Goal: Find specific page/section: Find specific page/section

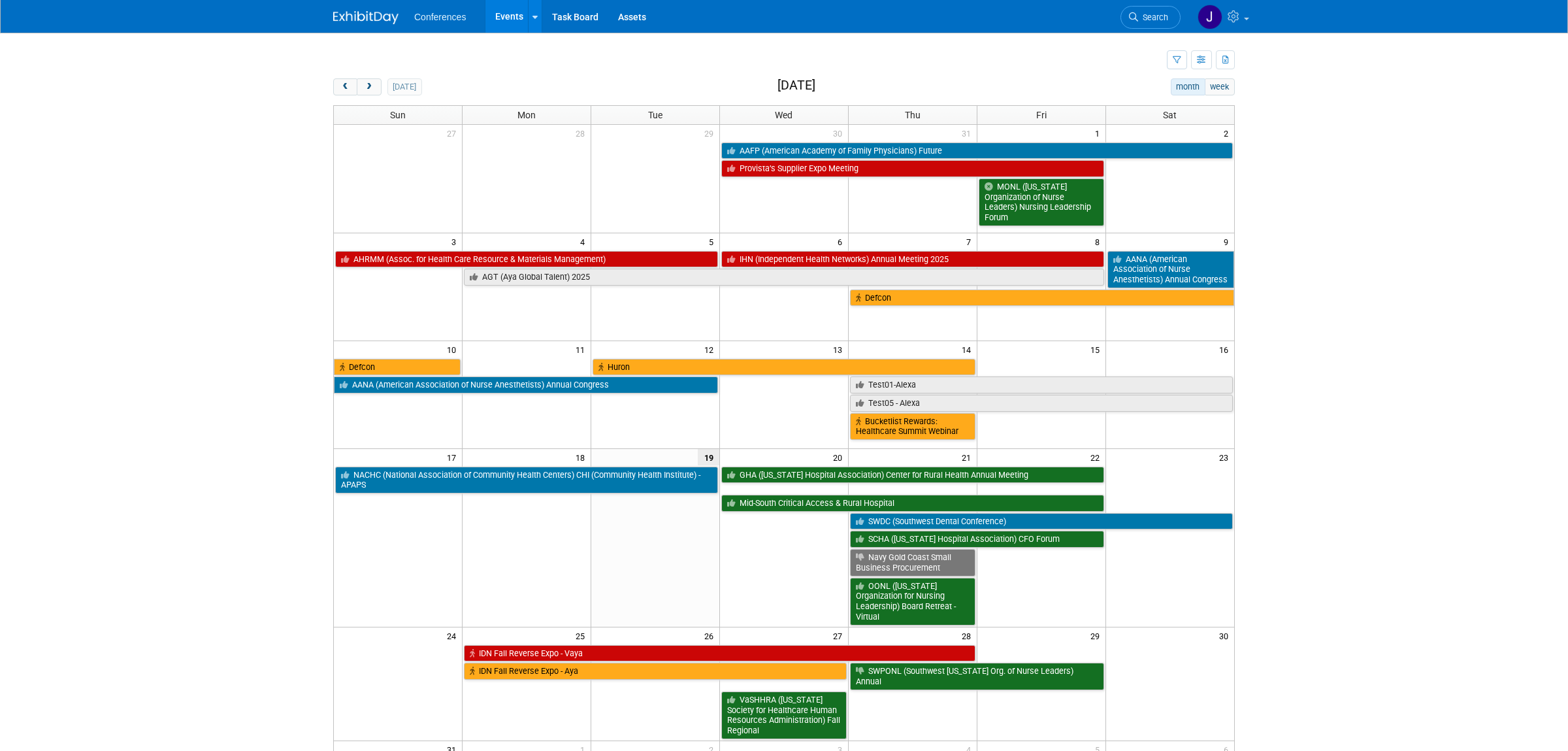
drag, startPoint x: 366, startPoint y: 92, endPoint x: 383, endPoint y: 92, distance: 17.0
click at [366, 92] on button "next" at bounding box center [369, 86] width 24 height 17
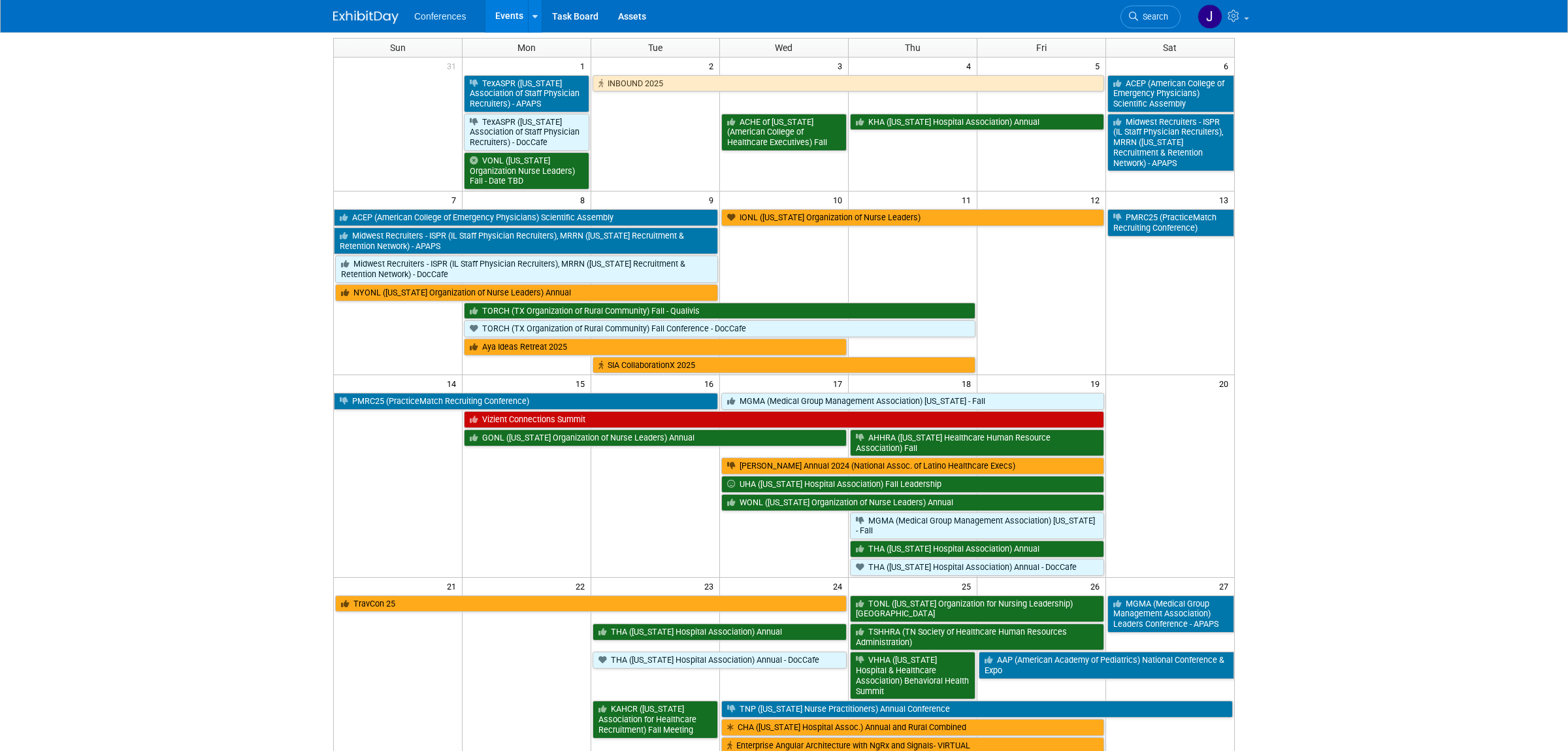
scroll to position [68, 0]
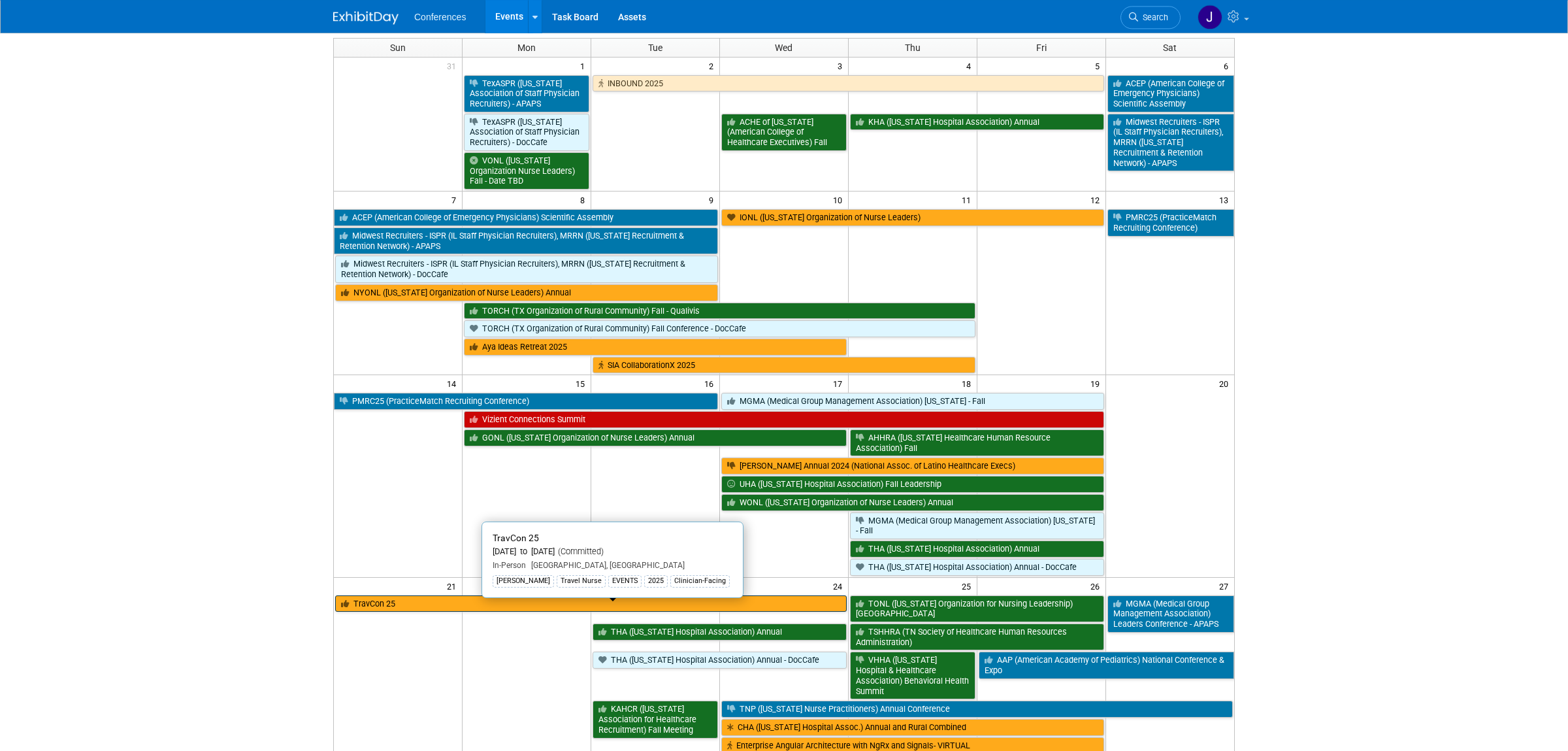
click at [467, 613] on link "TravCon 25" at bounding box center [591, 604] width 512 height 17
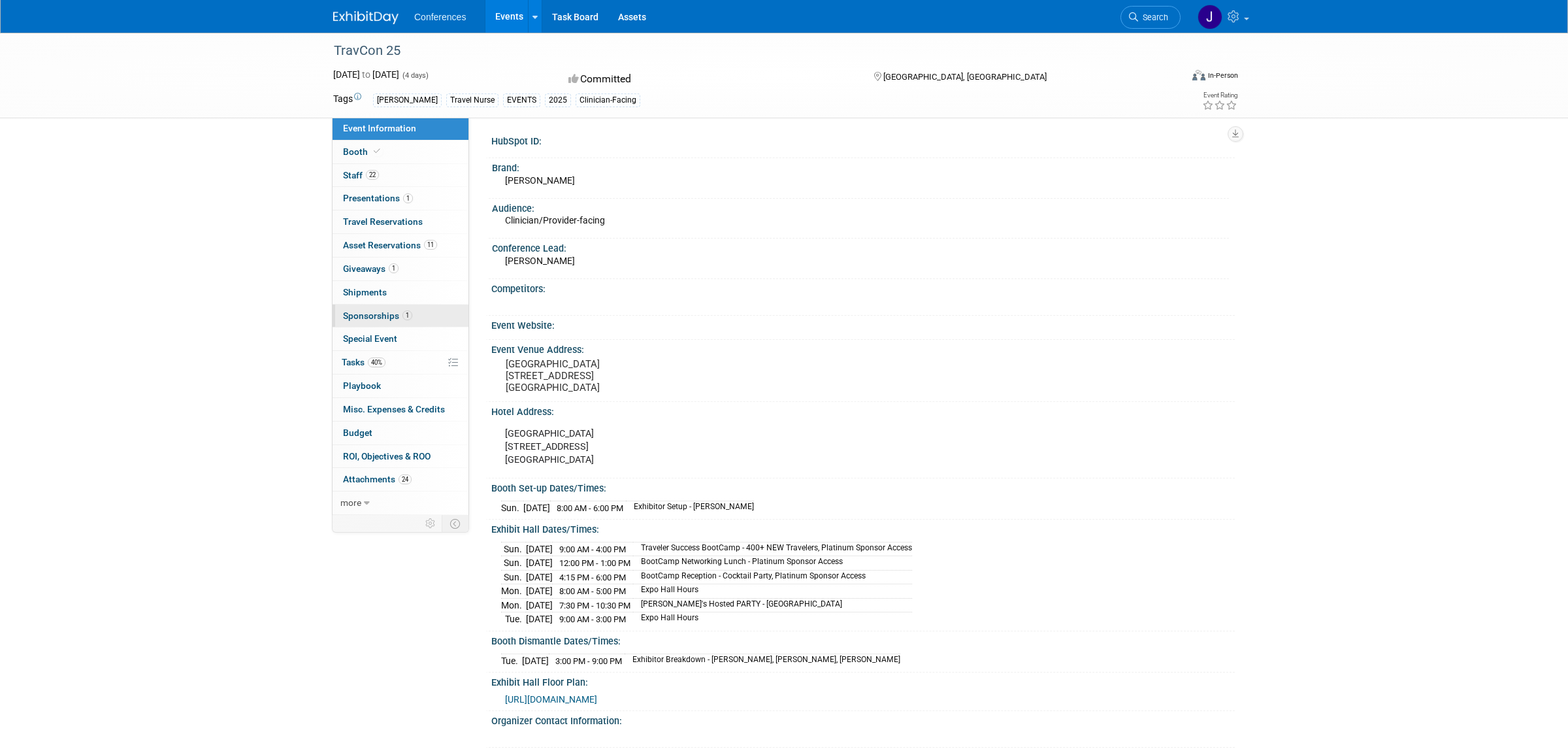
click at [348, 316] on span "Sponsorships 1" at bounding box center [378, 316] width 69 height 11
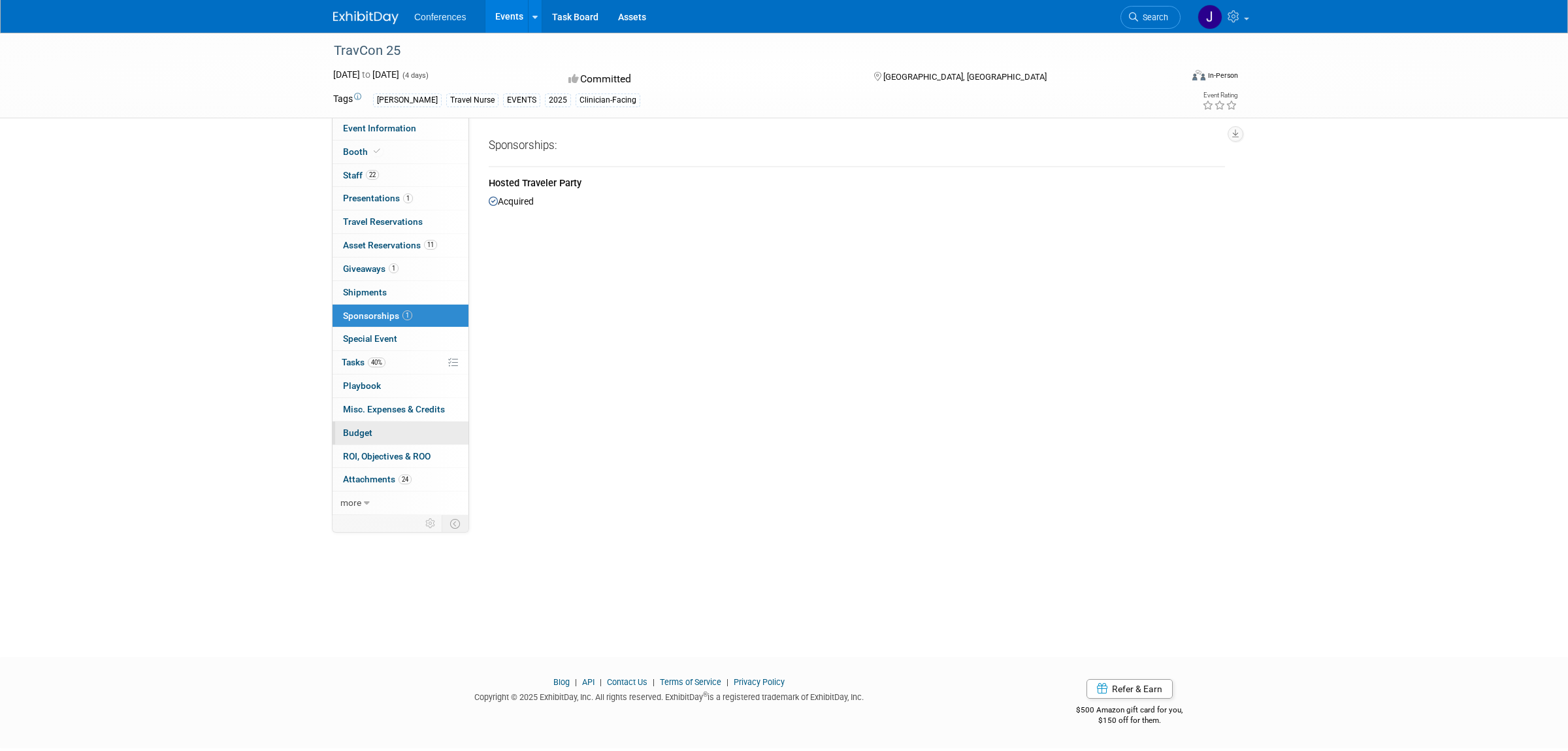
click at [358, 437] on span "Budget" at bounding box center [357, 433] width 29 height 11
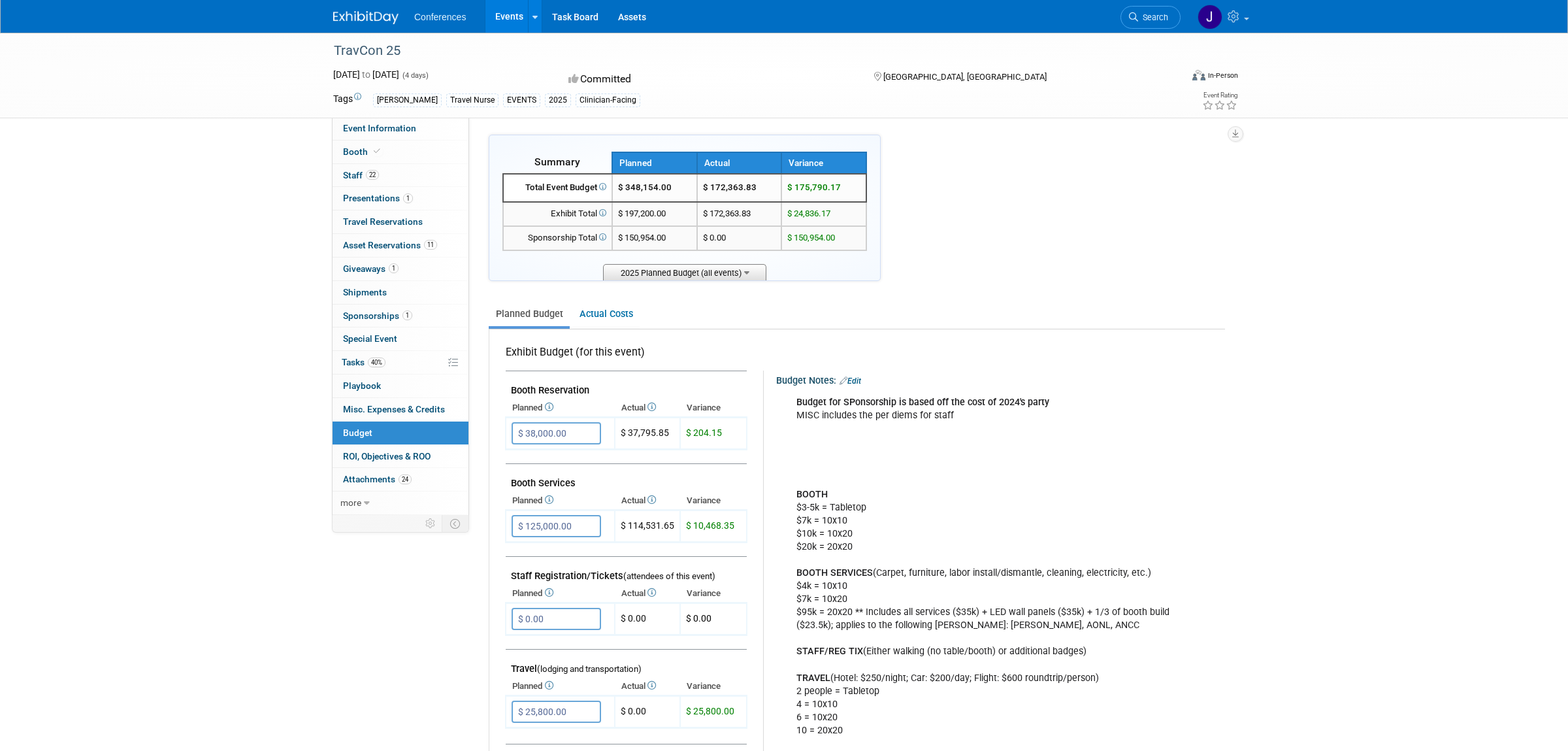
click at [693, 270] on span "2025 Planned Budget (all events)" at bounding box center [685, 273] width 164 height 17
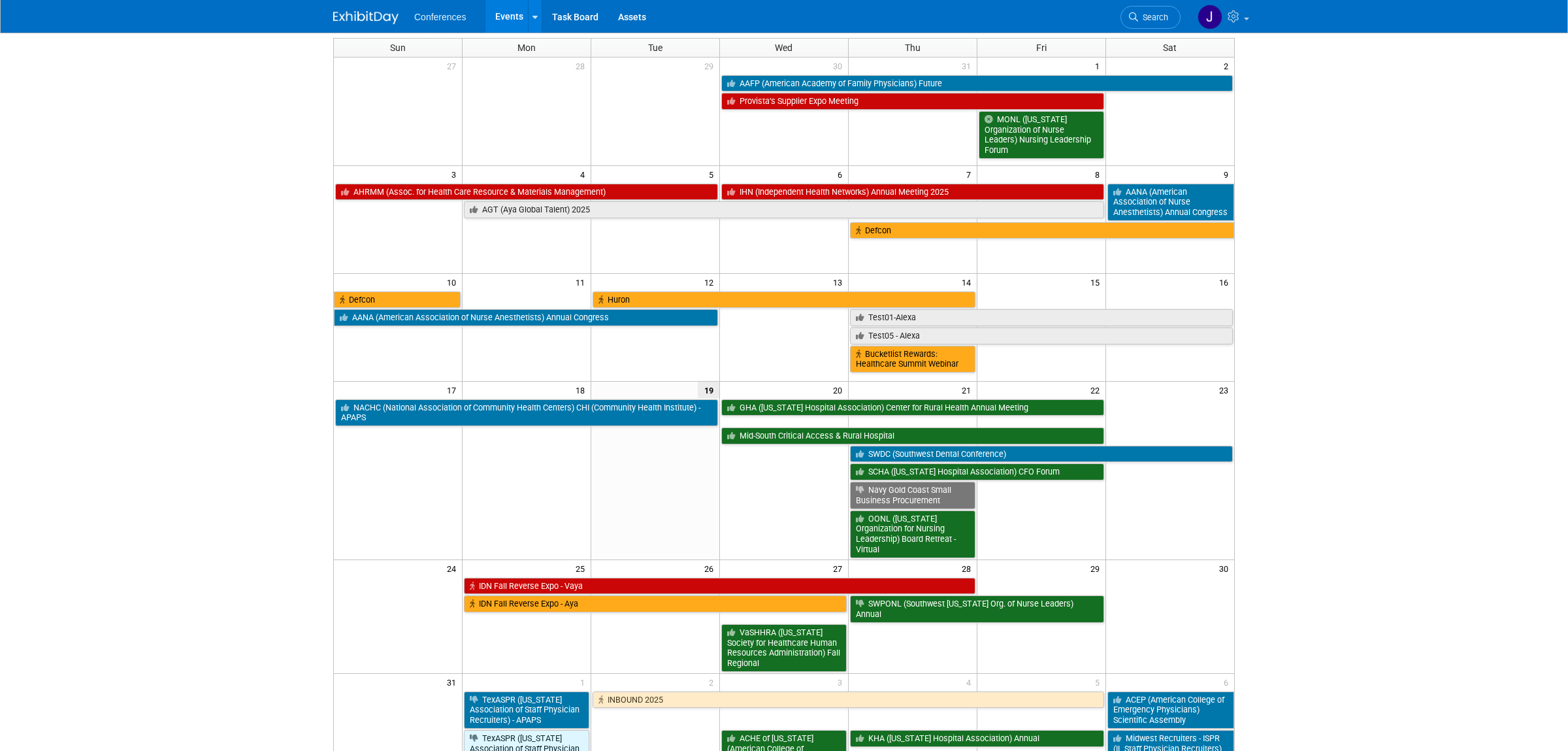
scroll to position [68, 0]
click at [1133, 18] on icon at bounding box center [1133, 17] width 9 height 9
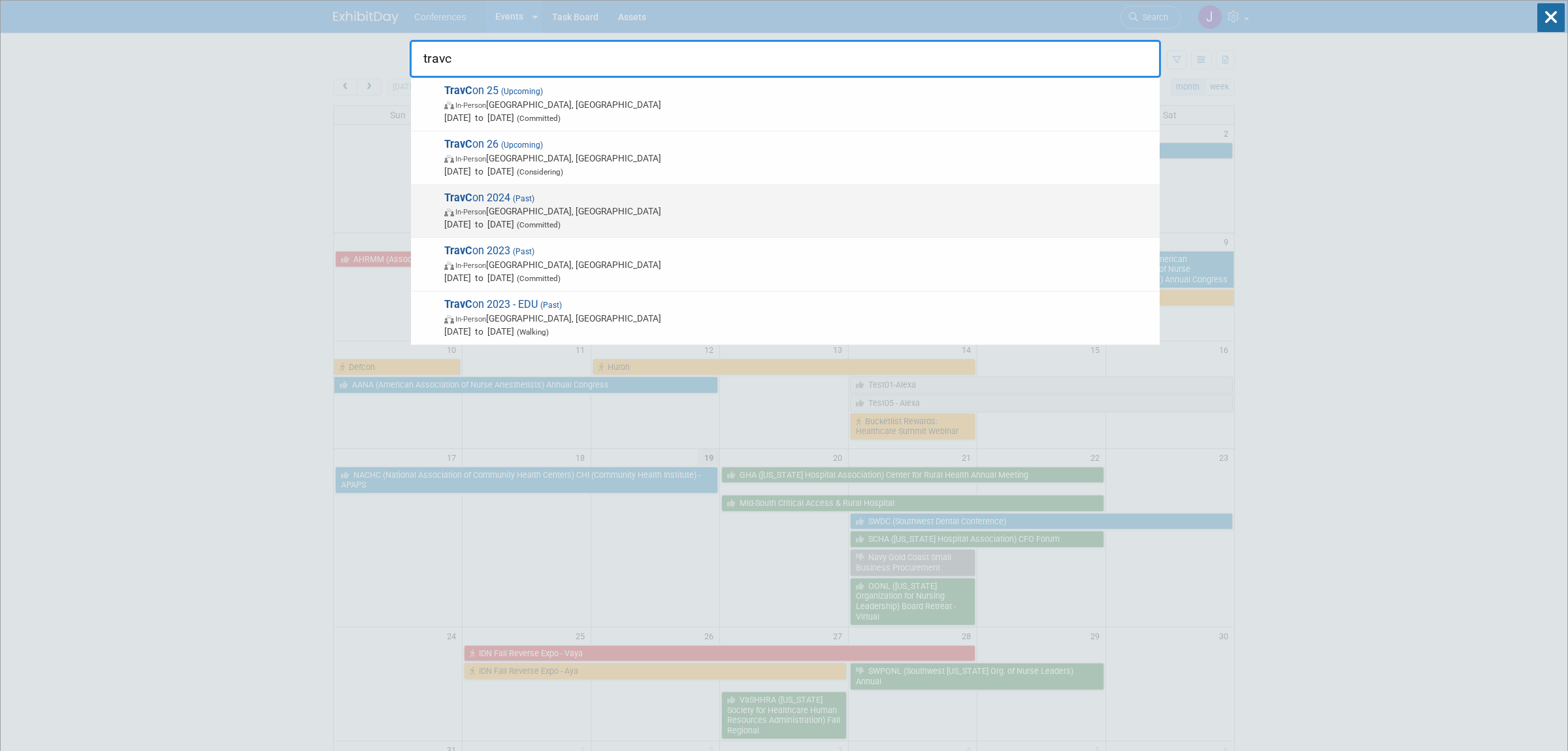
type input "travc"
click at [906, 222] on span "[DATE] to [DATE] (Committed)" at bounding box center [799, 224] width 709 height 13
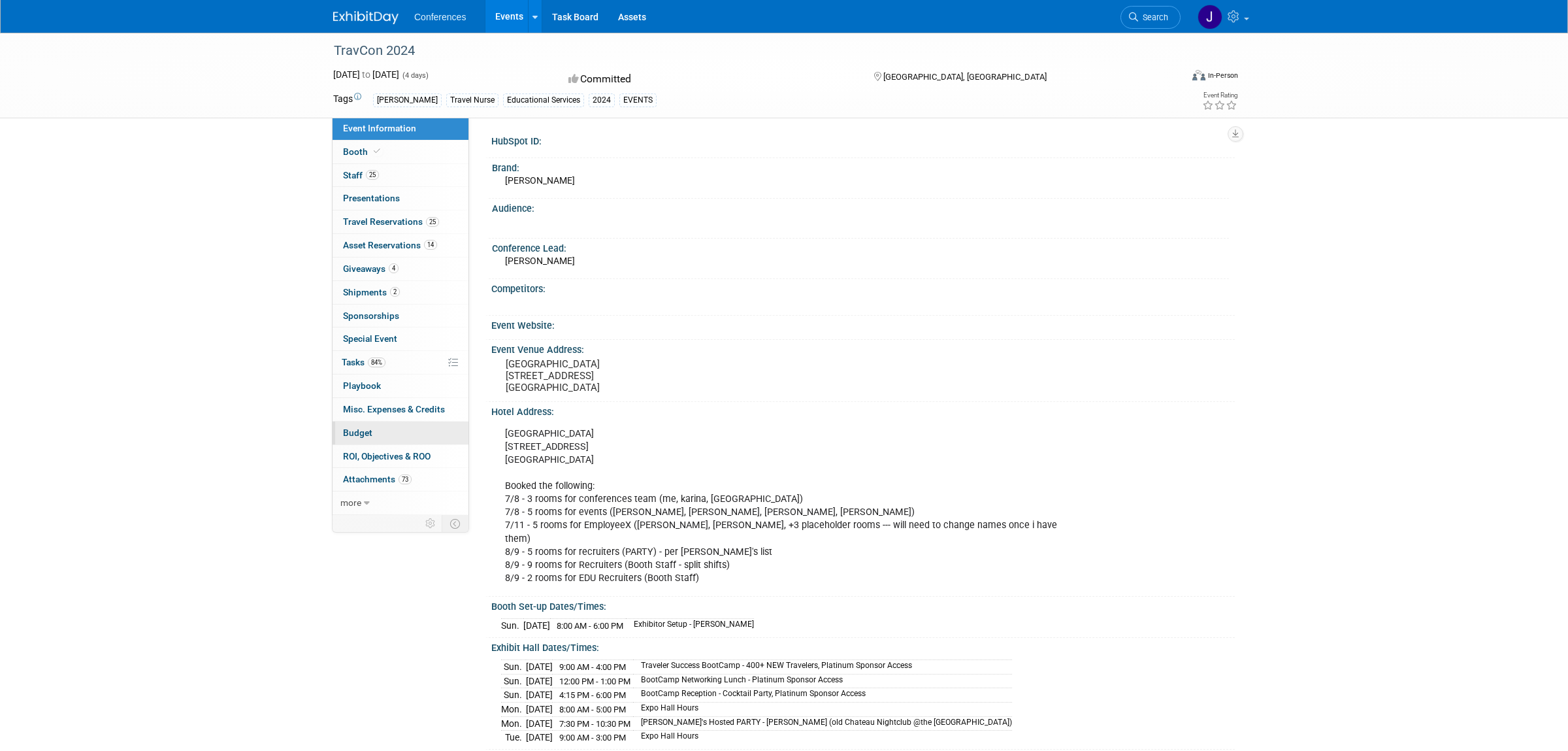
click at [363, 438] on span "Budget" at bounding box center [357, 433] width 29 height 11
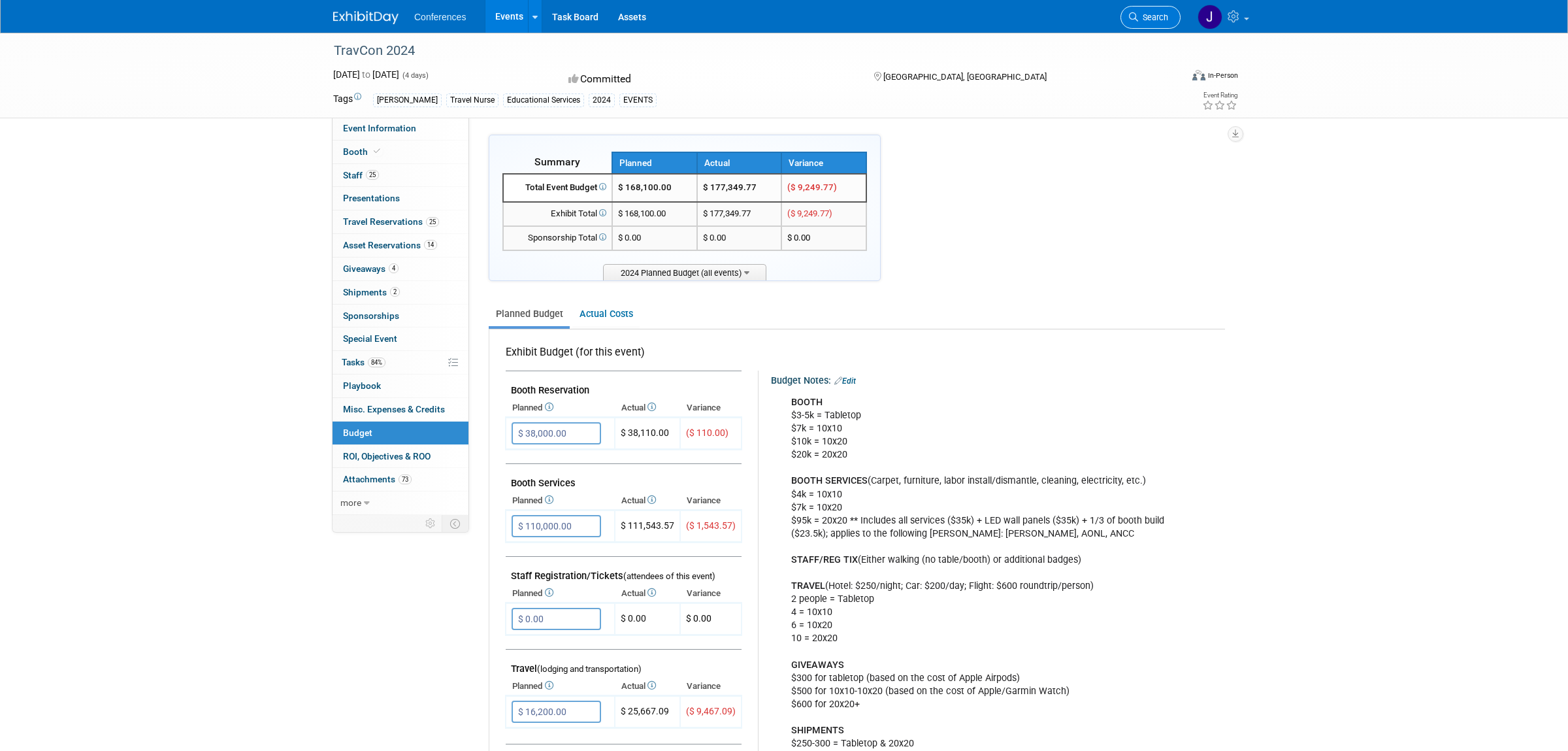
click at [1157, 17] on span "Search" at bounding box center [1154, 17] width 30 height 10
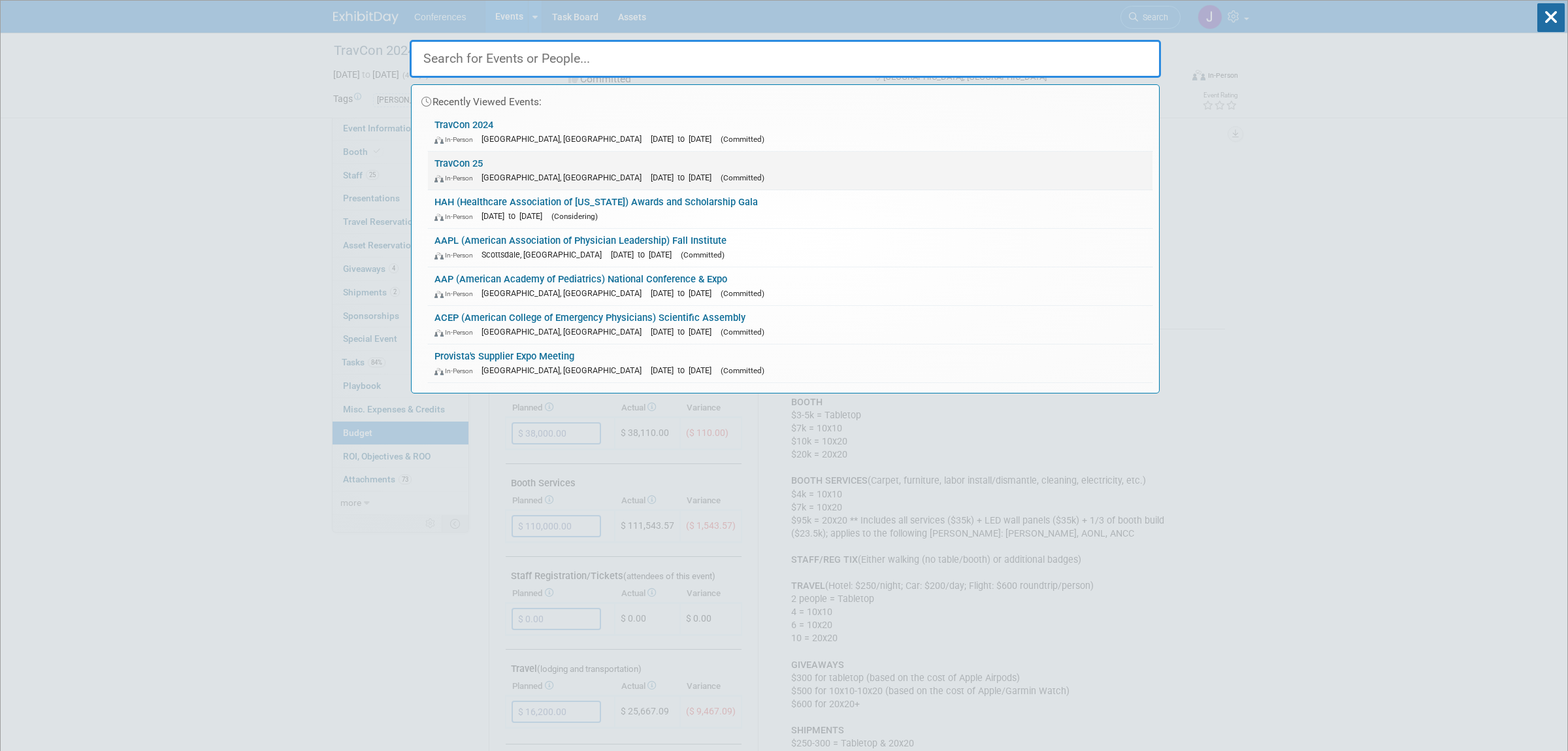
click at [940, 182] on div "In-Person Las Vegas, NV Sep 21, 2025 to Sep 24, 2025 (Committed)" at bounding box center [790, 177] width 712 height 14
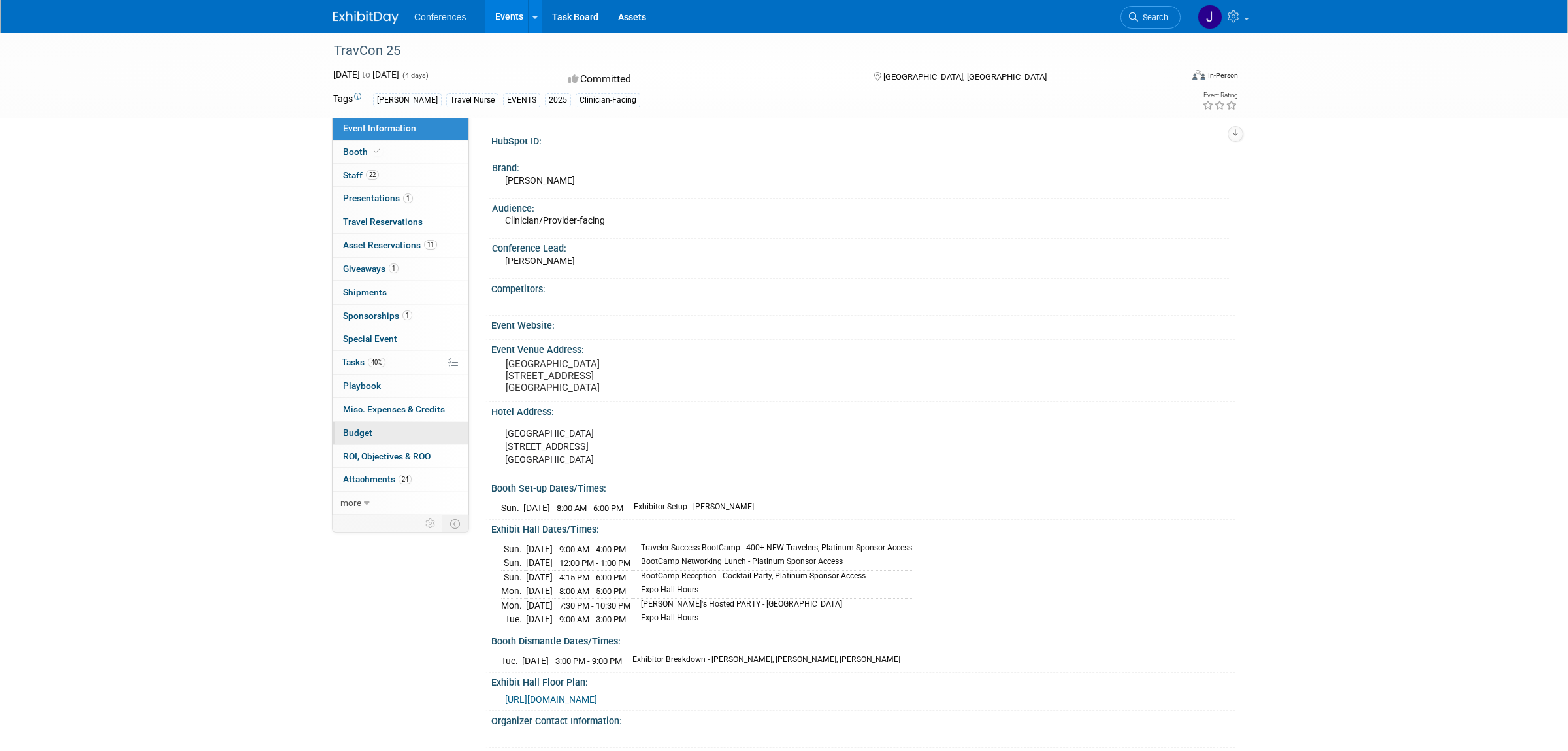
click at [379, 429] on link "Budget" at bounding box center [400, 433] width 136 height 23
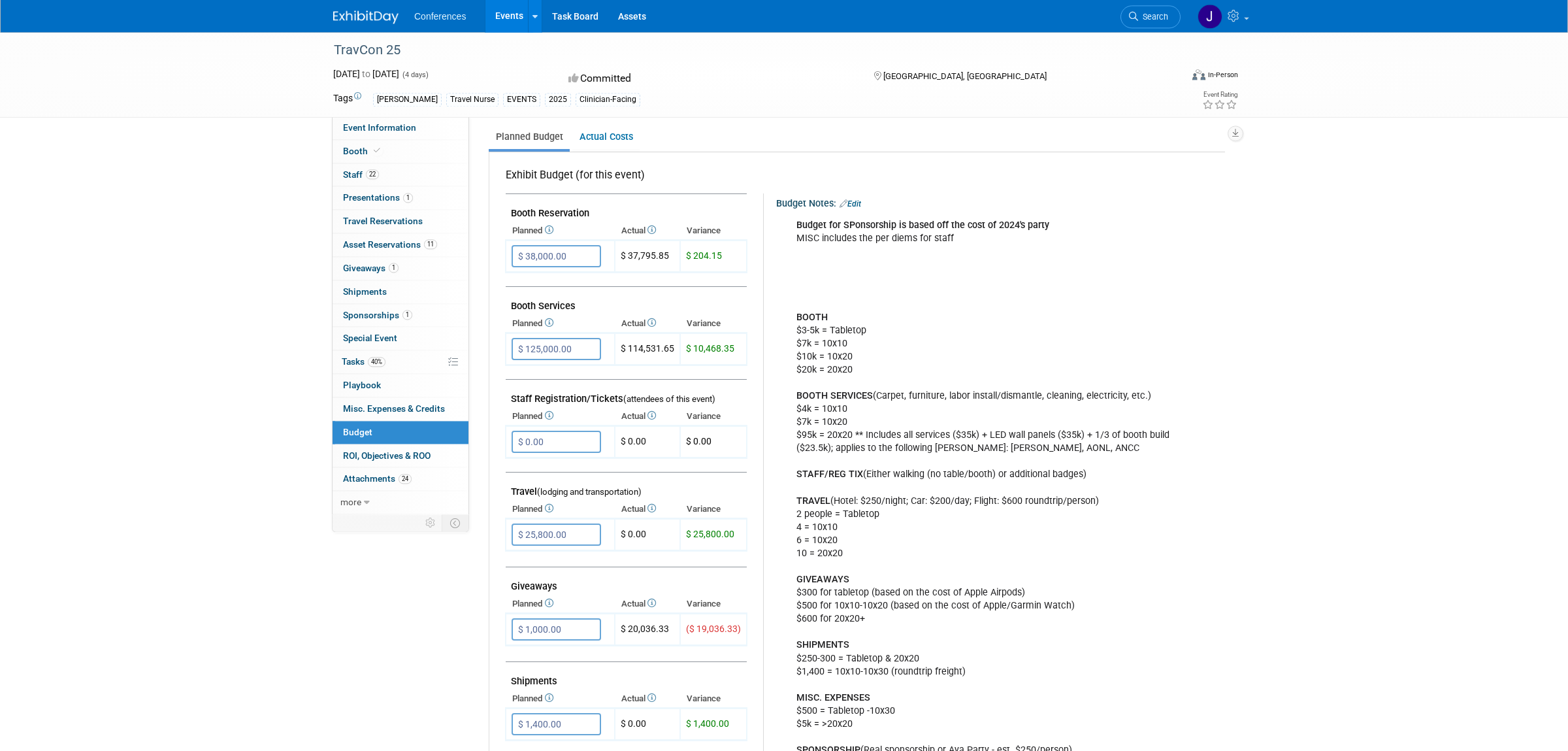
scroll to position [206, 0]
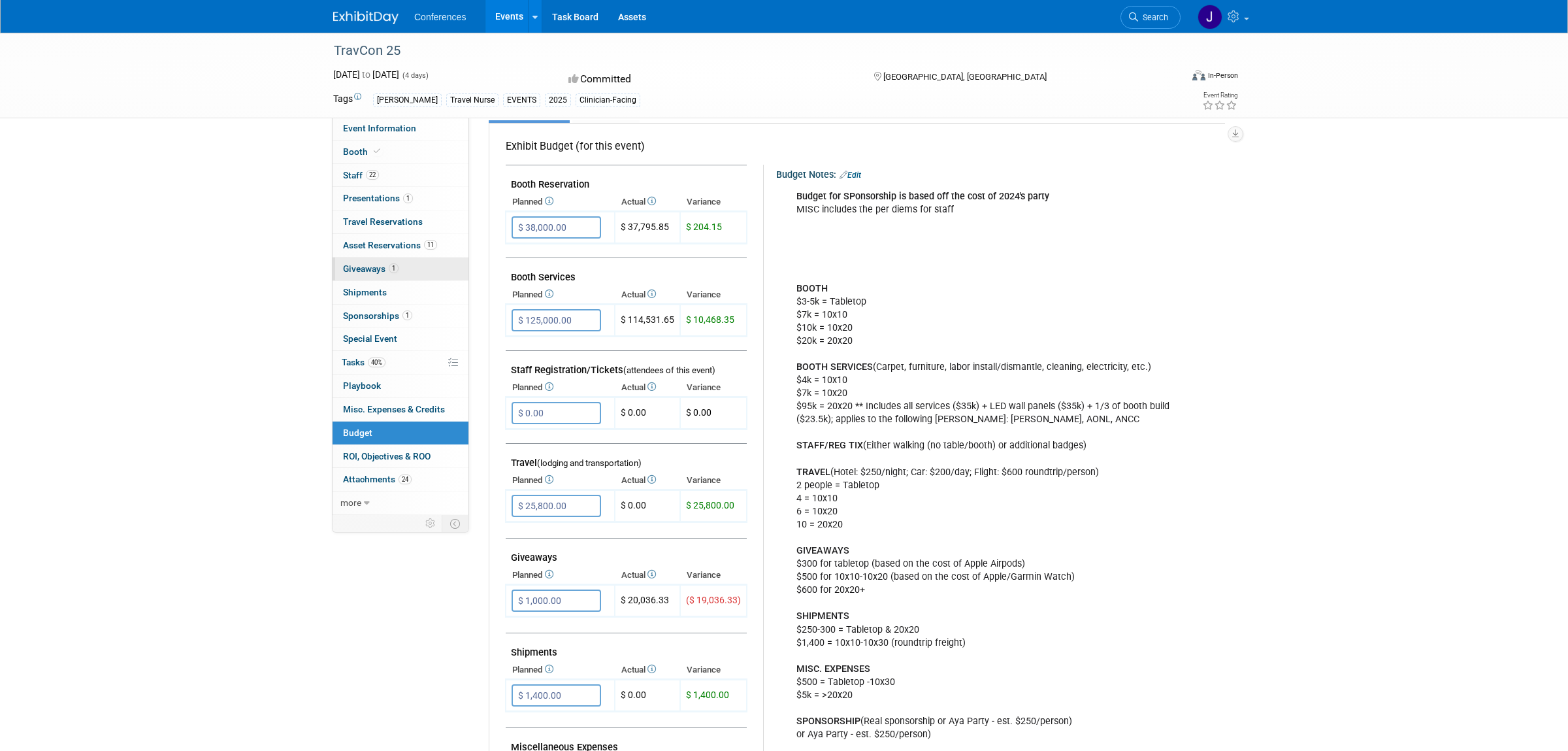
click at [355, 268] on span "Giveaways 1" at bounding box center [371, 269] width 56 height 11
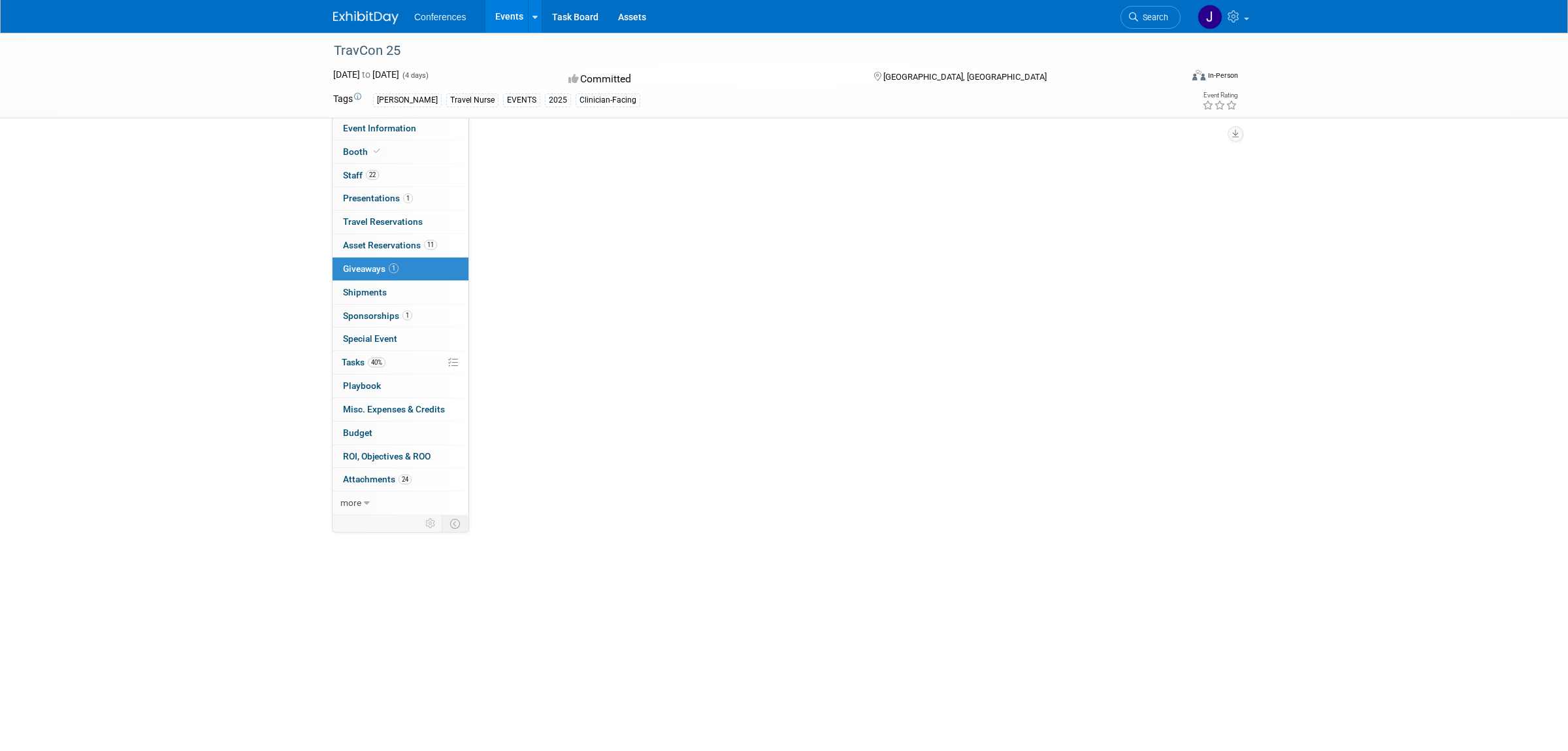
scroll to position [0, 0]
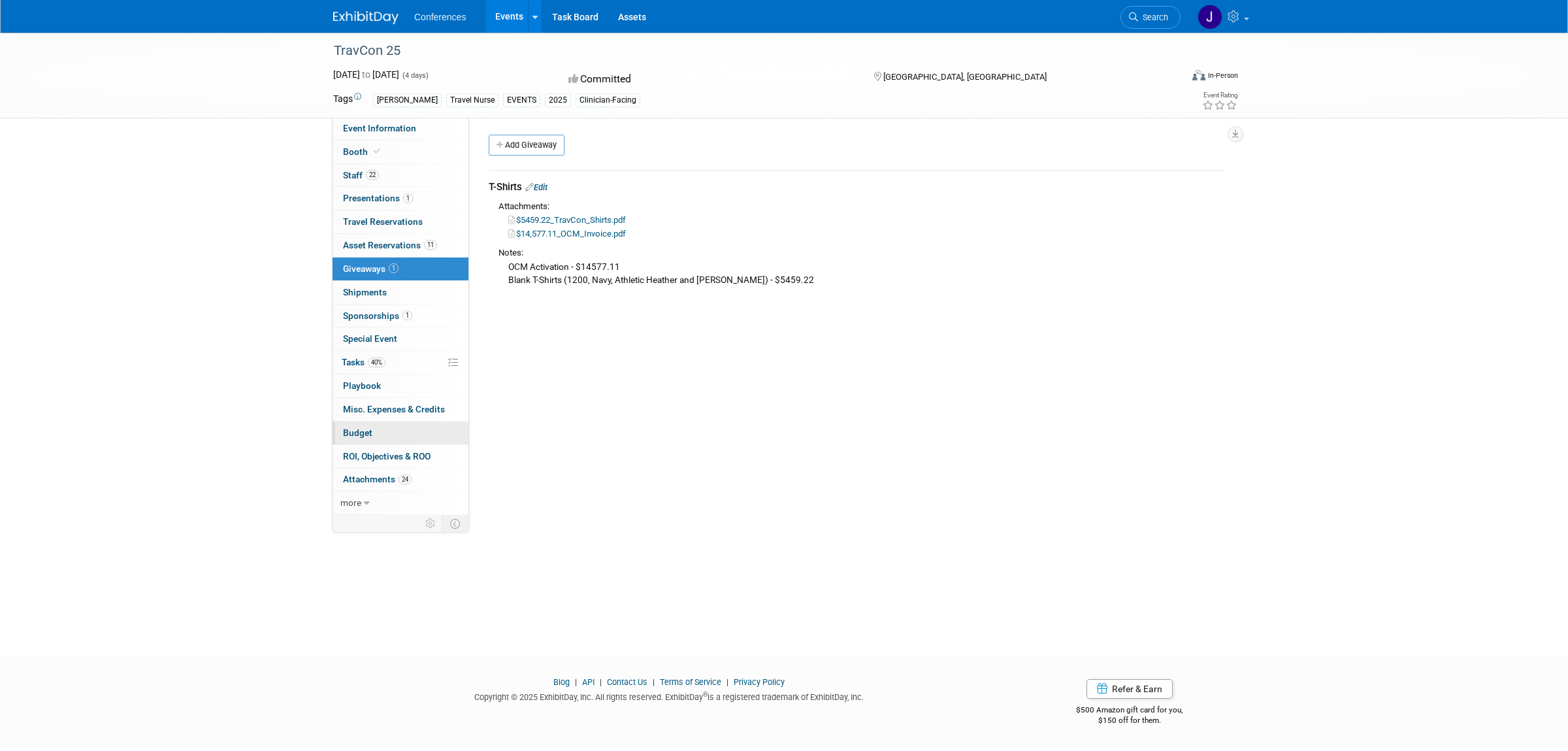
click at [360, 433] on span "Budget" at bounding box center [357, 433] width 29 height 11
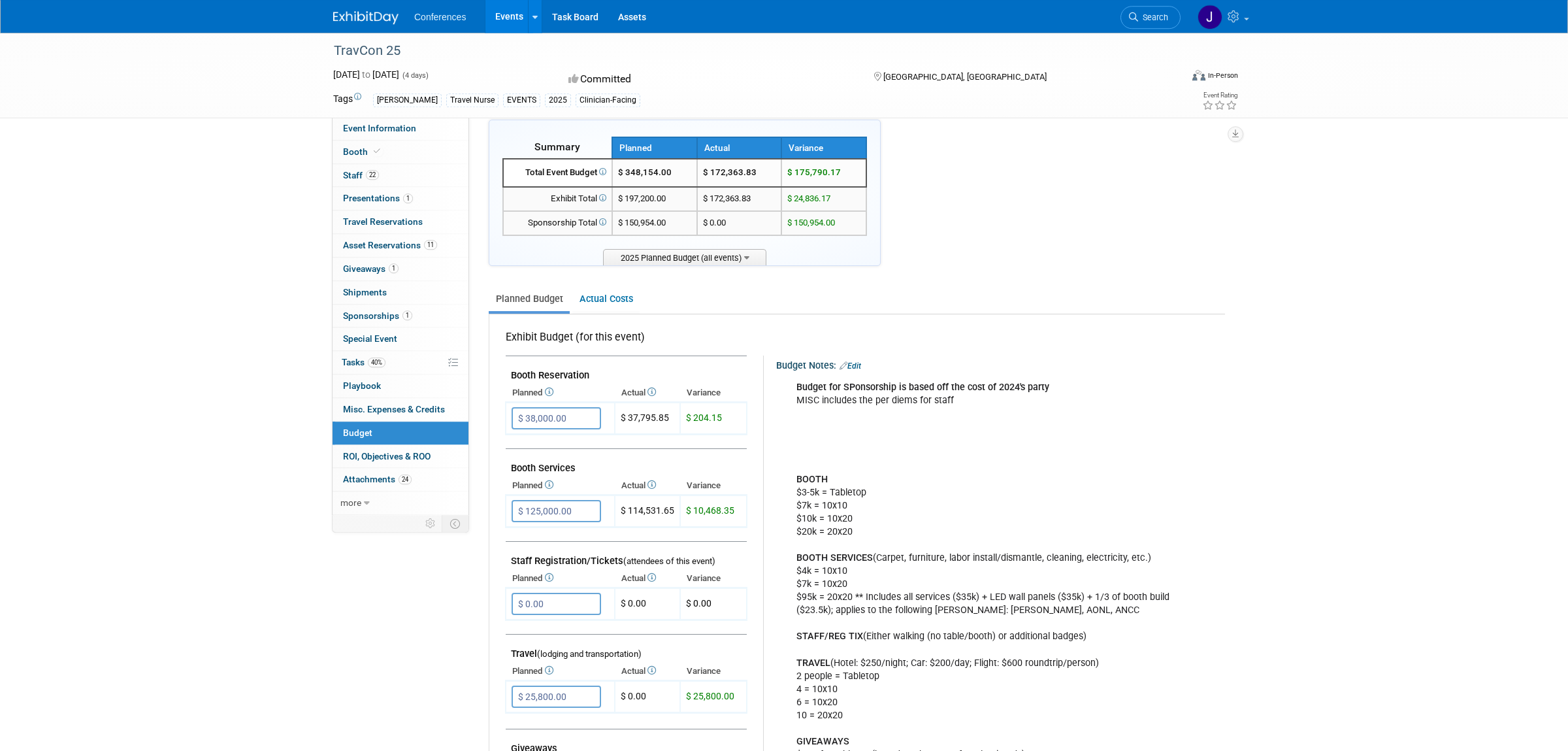
scroll to position [32, 0]
